Goal: Transaction & Acquisition: Book appointment/travel/reservation

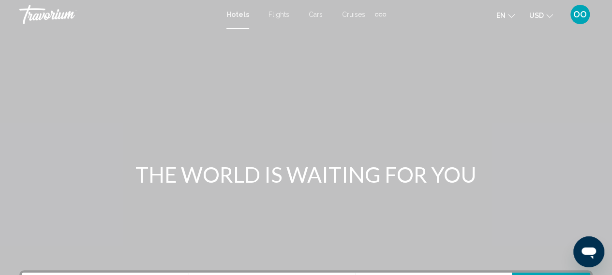
click at [238, 15] on span "Hotels" at bounding box center [237, 15] width 23 height 8
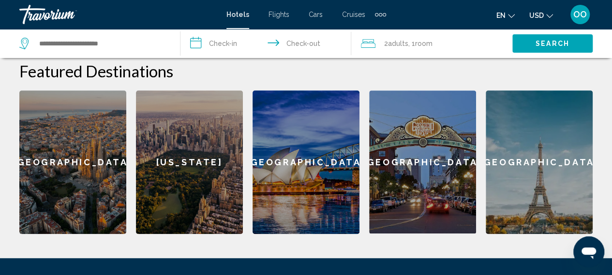
scroll to position [272, 0]
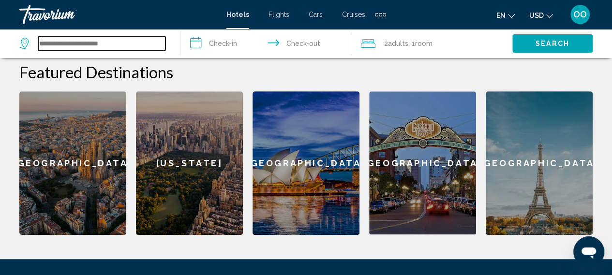
click at [149, 45] on input "Search widget" at bounding box center [101, 43] width 127 height 15
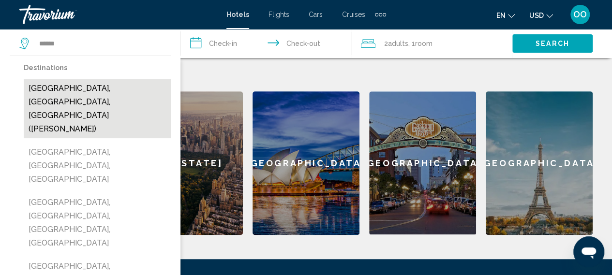
click at [116, 89] on button "[GEOGRAPHIC_DATA], [GEOGRAPHIC_DATA], [GEOGRAPHIC_DATA] ([PERSON_NAME])" at bounding box center [97, 108] width 147 height 59
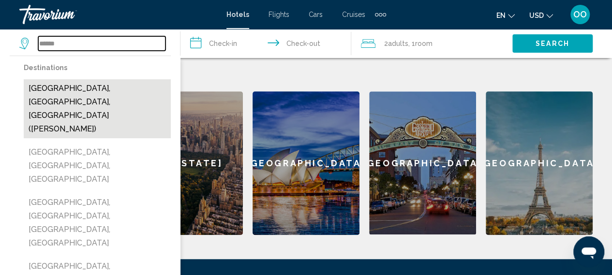
type input "**********"
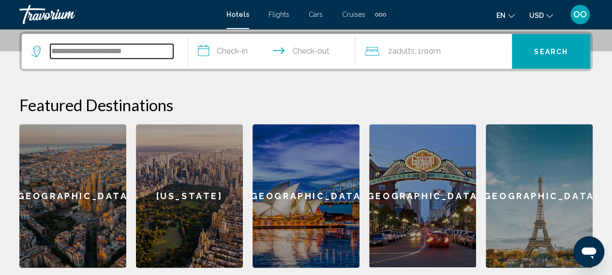
scroll to position [240, 0]
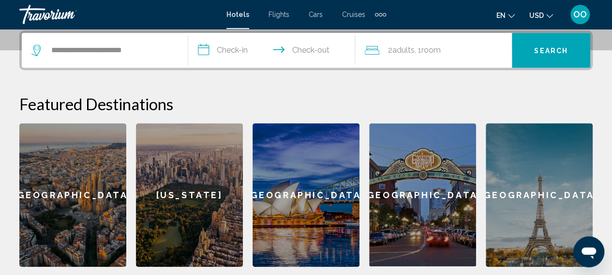
click at [218, 49] on input "**********" at bounding box center [273, 52] width 170 height 38
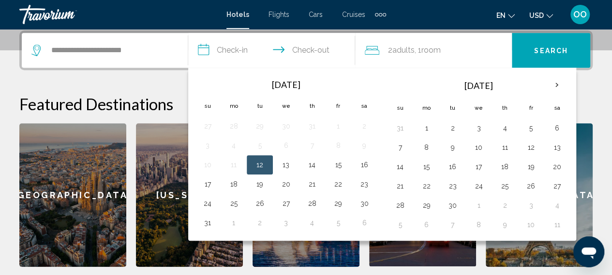
scroll to position [239, 0]
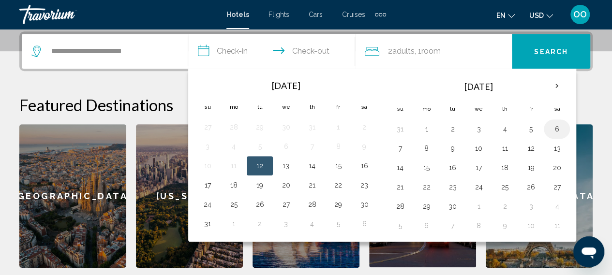
click at [555, 125] on button "6" at bounding box center [556, 129] width 15 height 14
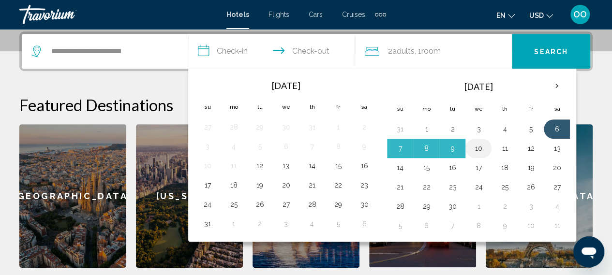
click at [476, 147] on button "10" at bounding box center [478, 149] width 15 height 14
type input "**********"
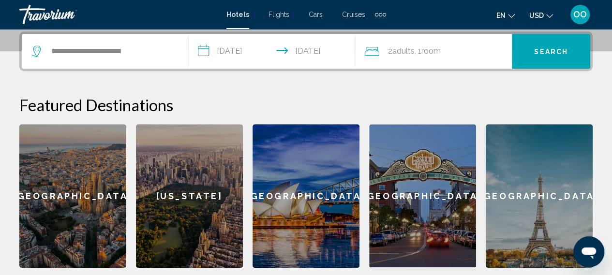
click at [395, 51] on span "Adults" at bounding box center [403, 50] width 22 height 9
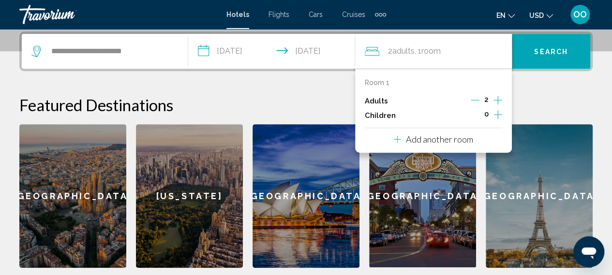
click at [473, 101] on icon "Decrement adults" at bounding box center [475, 100] width 9 height 9
click at [496, 100] on icon "Increment adults" at bounding box center [497, 100] width 9 height 12
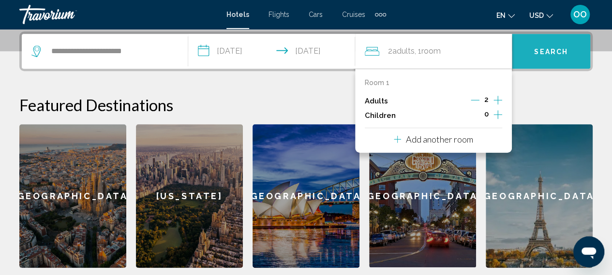
click at [546, 48] on span "Search" at bounding box center [551, 52] width 34 height 8
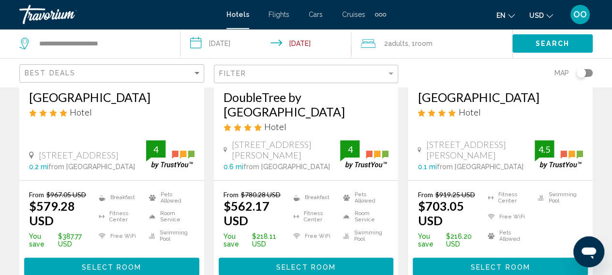
scroll to position [200, 0]
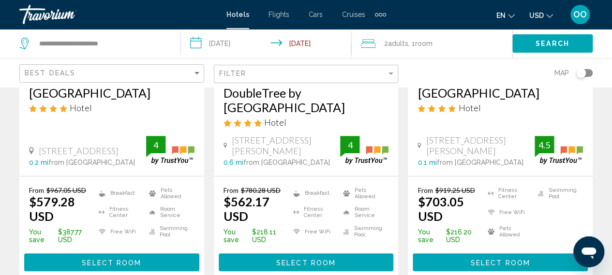
click at [109, 262] on span "Select Room" at bounding box center [111, 263] width 59 height 8
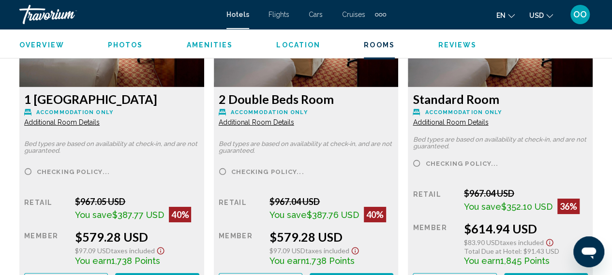
scroll to position [1579, 0]
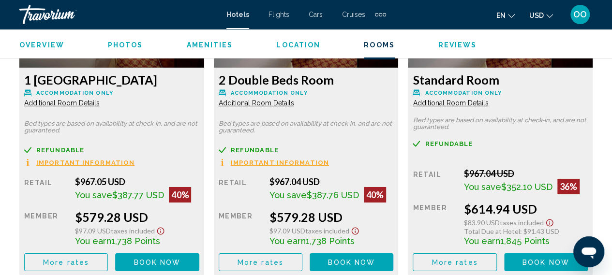
click at [73, 161] on span "Important Information" at bounding box center [85, 163] width 98 height 6
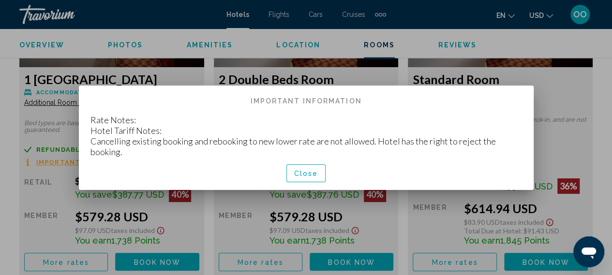
scroll to position [0, 0]
click at [307, 174] on span "Close" at bounding box center [306, 174] width 24 height 8
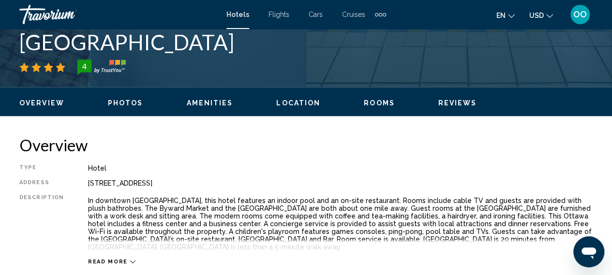
scroll to position [406, 0]
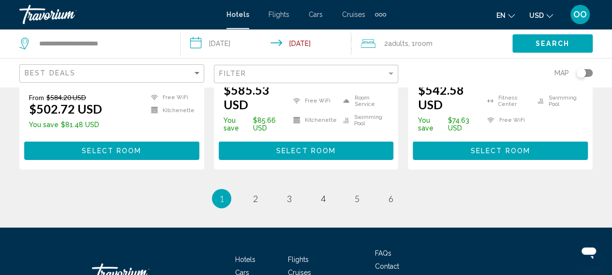
scroll to position [1456, 0]
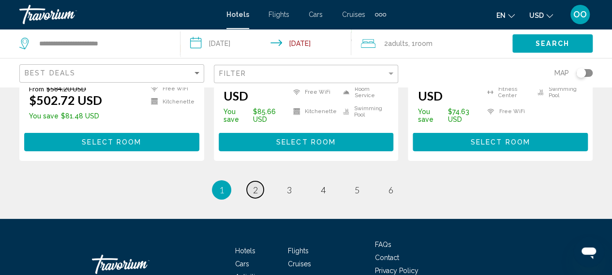
click at [254, 189] on span "2" at bounding box center [255, 190] width 5 height 11
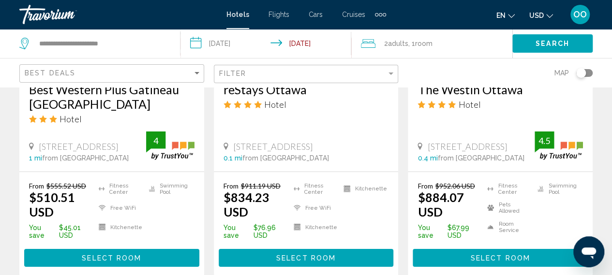
scroll to position [1502, 0]
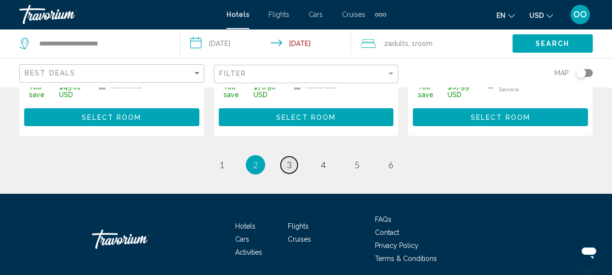
click at [288, 160] on span "3" at bounding box center [289, 165] width 5 height 11
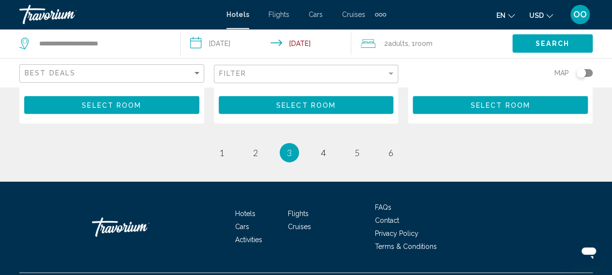
scroll to position [1484, 0]
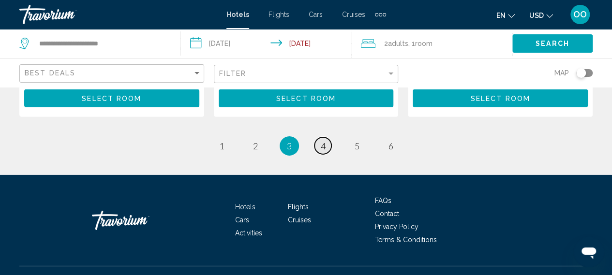
click at [325, 145] on span "4" at bounding box center [323, 146] width 5 height 11
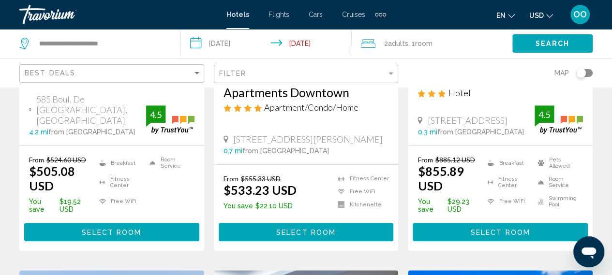
scroll to position [216, 0]
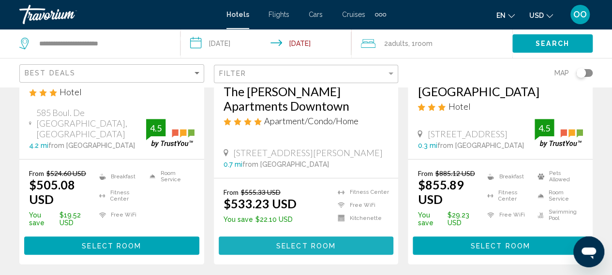
click at [291, 244] on span "Select Room" at bounding box center [305, 246] width 59 height 8
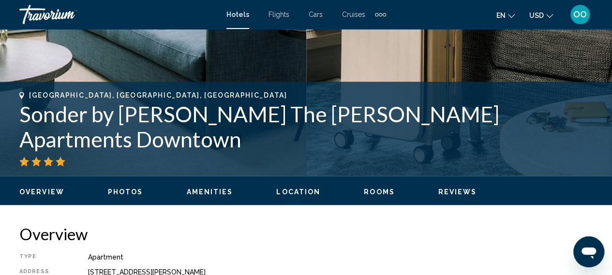
scroll to position [311, 0]
